Goal: Information Seeking & Learning: Learn about a topic

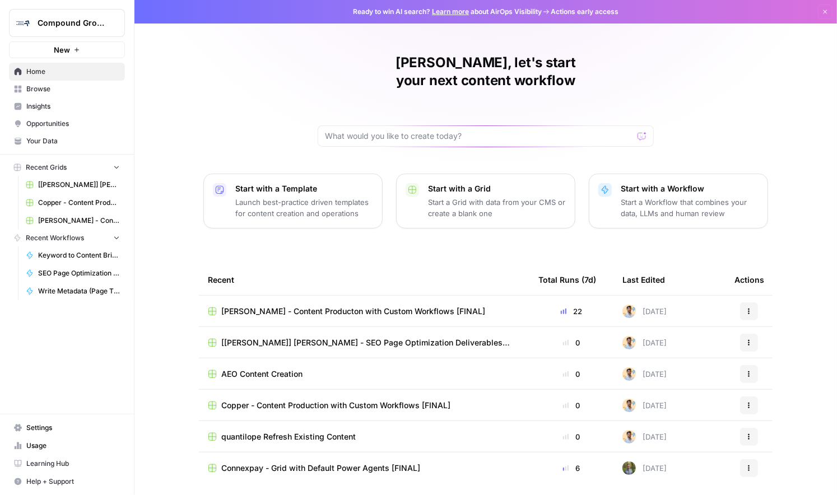
click at [57, 106] on span "Insights" at bounding box center [73, 106] width 94 height 10
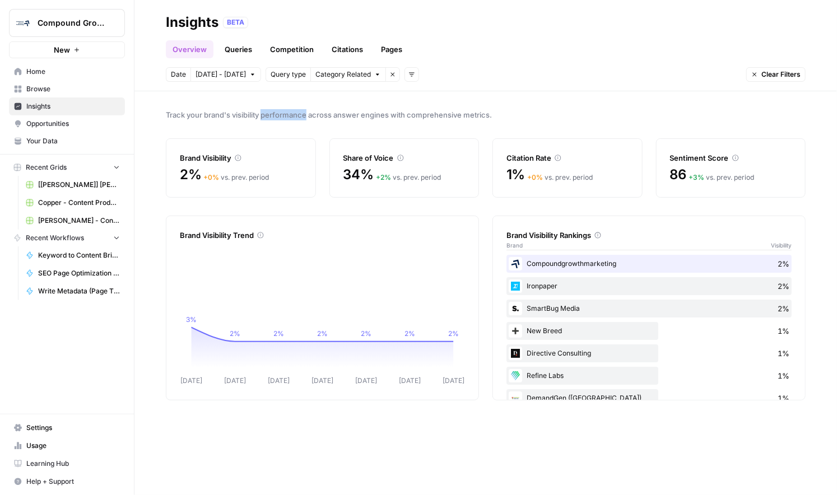
click at [230, 49] on link "Queries" at bounding box center [238, 49] width 41 height 18
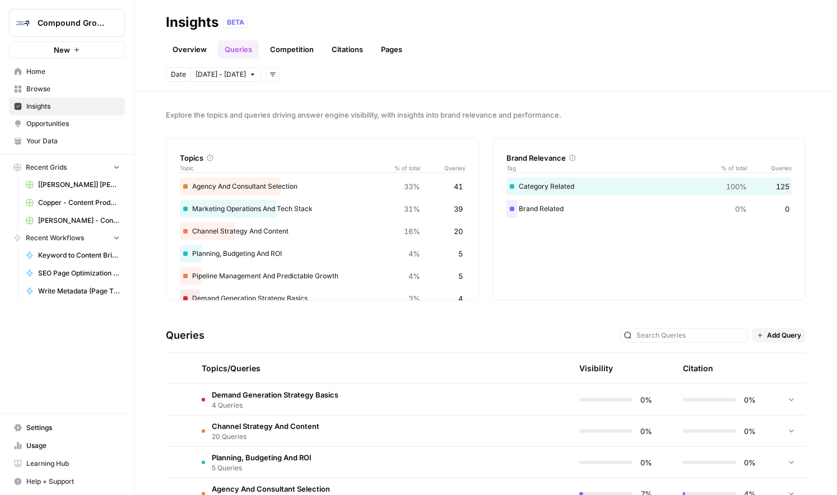
click at [285, 53] on link "Competition" at bounding box center [291, 49] width 57 height 18
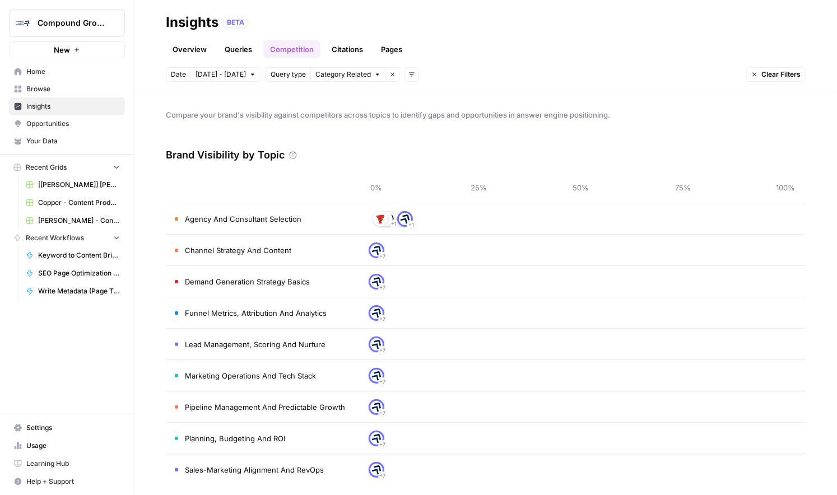
click at [352, 52] on link "Citations" at bounding box center [347, 49] width 45 height 18
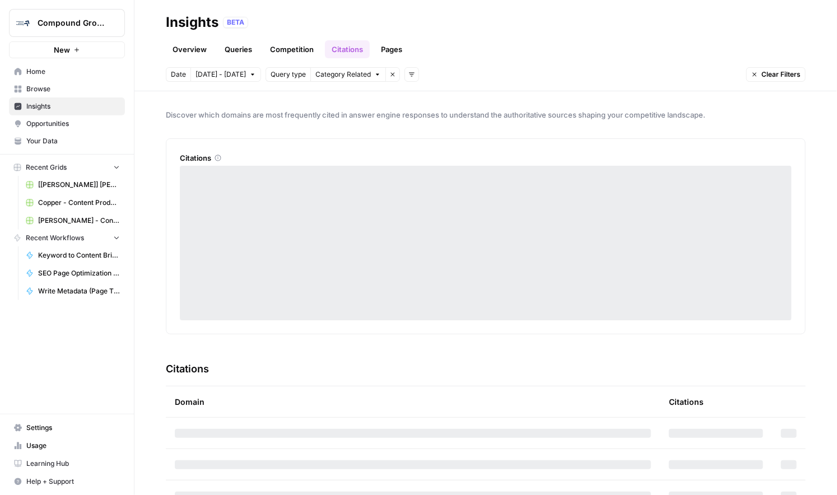
click at [385, 50] on link "Pages" at bounding box center [391, 49] width 35 height 18
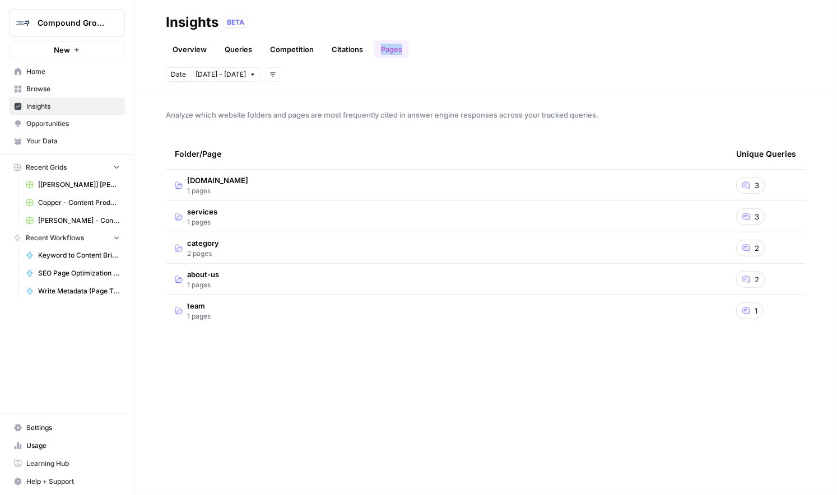
click at [62, 104] on span "Insights" at bounding box center [73, 106] width 94 height 10
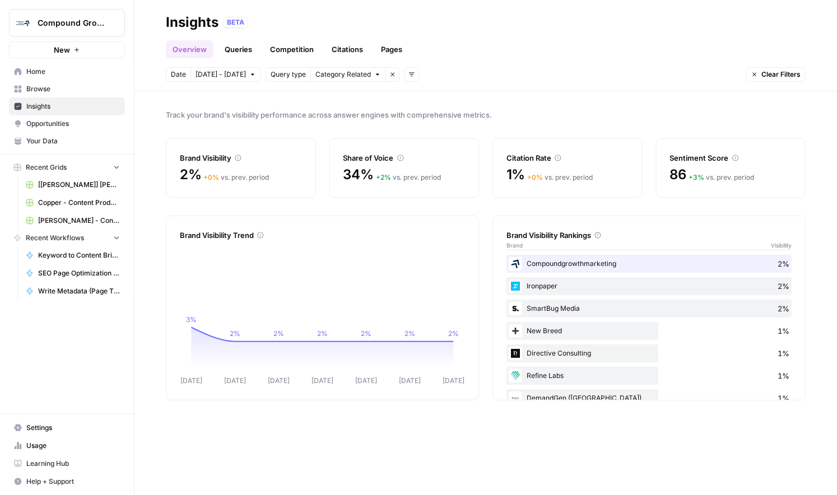
click at [75, 30] on button "Compound Growth" at bounding box center [67, 23] width 116 height 28
click at [380, 89] on header "Insights BETA Overview Queries Competition Citations Pages Date Oct 1 - Oct 7 Q…" at bounding box center [485, 45] width 703 height 91
drag, startPoint x: 206, startPoint y: 114, endPoint x: 275, endPoint y: 116, distance: 68.9
click at [275, 116] on span "Track your brand's visibility performance across answer engines with comprehens…" at bounding box center [486, 114] width 640 height 11
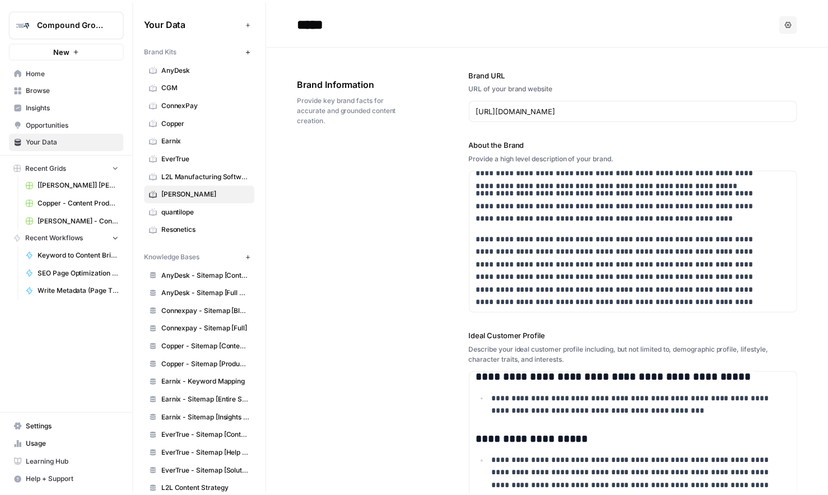
scroll to position [1419, 0]
